Goal: Task Accomplishment & Management: Manage account settings

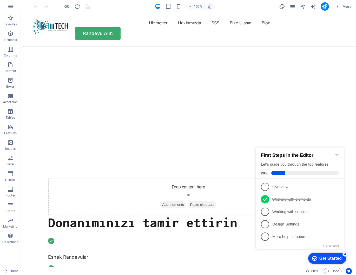
scroll to position [30, 0]
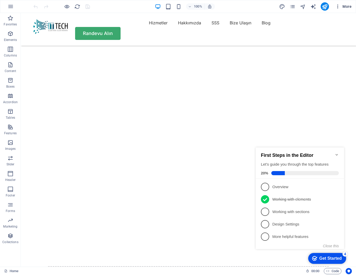
click at [337, 5] on icon "button" at bounding box center [337, 6] width 5 height 5
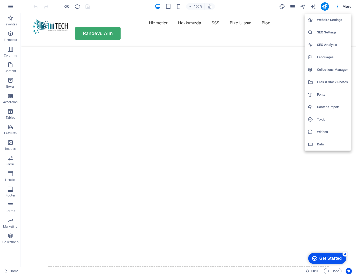
click at [333, 17] on h6 "Website Settings" at bounding box center [332, 20] width 31 height 6
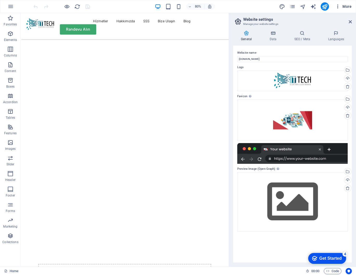
click at [338, 5] on icon "button" at bounding box center [337, 6] width 5 height 5
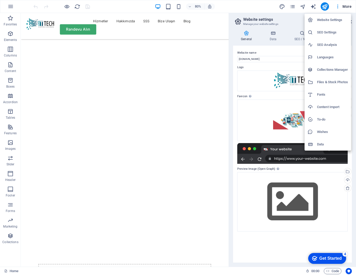
click at [270, 33] on div at bounding box center [178, 137] width 356 height 275
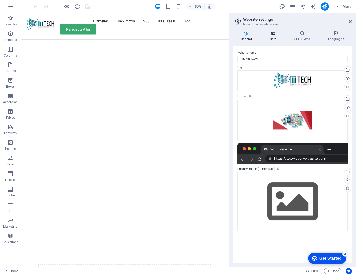
click at [271, 33] on icon at bounding box center [272, 33] width 23 height 5
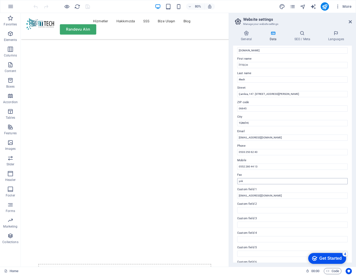
scroll to position [26, 0]
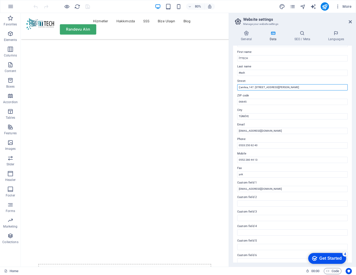
click at [252, 86] on input "Çamlıca, 147. [STREET_ADDRESS][PERSON_NAME]" at bounding box center [292, 87] width 110 height 6
click at [282, 86] on input "Çamlıca, [STREET_ADDRESS] [PERSON_NAME][STREET_ADDRESS]" at bounding box center [292, 87] width 110 height 6
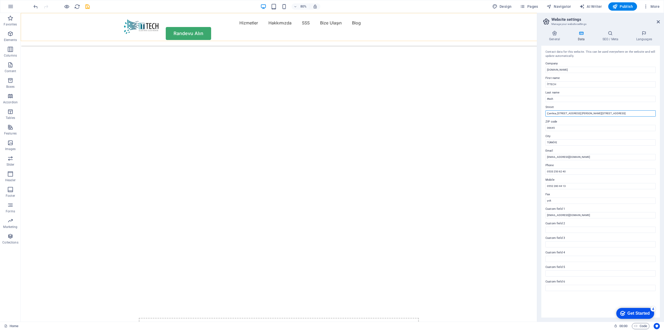
scroll to position [0, 0]
type input "Çamlıca, [STREET_ADDRESS] [PERSON_NAME][STREET_ADDRESS]"
click at [355, 33] on icon at bounding box center [555, 33] width 26 height 5
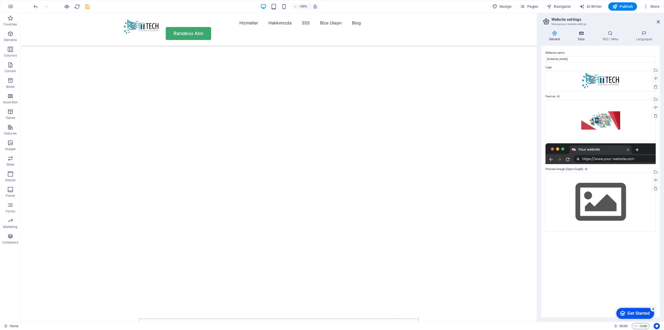
click at [355, 31] on icon at bounding box center [581, 33] width 23 height 5
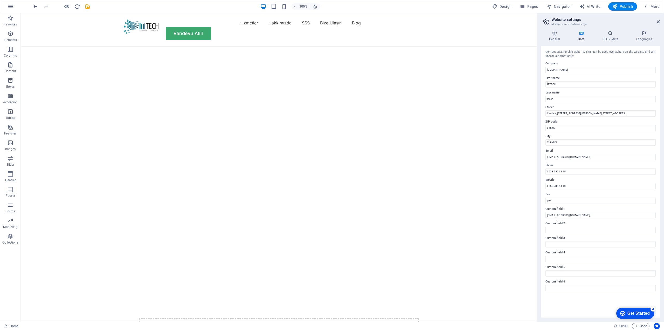
click at [355, 46] on div "General Data SEO / Meta Languages Website name [DOMAIN_NAME] Logo Drag files he…" at bounding box center [600, 173] width 127 height 295
click at [87, 5] on icon "save" at bounding box center [88, 7] width 6 height 6
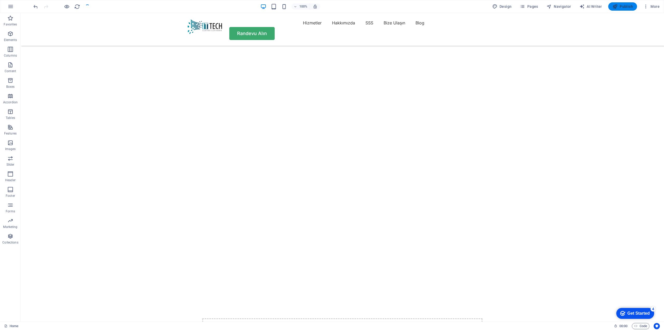
click at [355, 6] on span "Publish" at bounding box center [623, 6] width 21 height 5
